Goal: Task Accomplishment & Management: Complete application form

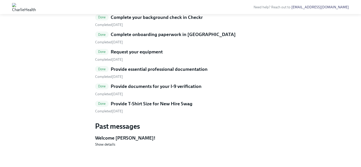
scroll to position [284, 0]
click at [164, 112] on link "Done Provide T-Shirt Size for New Hire Swag Completed [DATE]" at bounding box center [180, 106] width 171 height 13
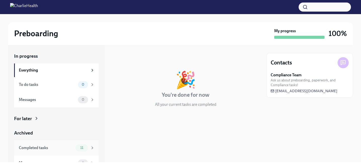
click at [68, 142] on div "Completed tasks 11" at bounding box center [56, 147] width 85 height 15
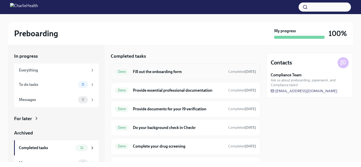
click at [139, 70] on h6 "Fill out the onboarding form" at bounding box center [178, 72] width 91 height 6
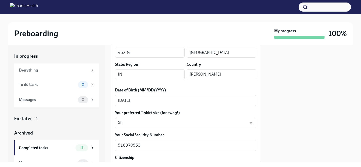
scroll to position [211, 0]
